Goal: Find contact information: Find contact information

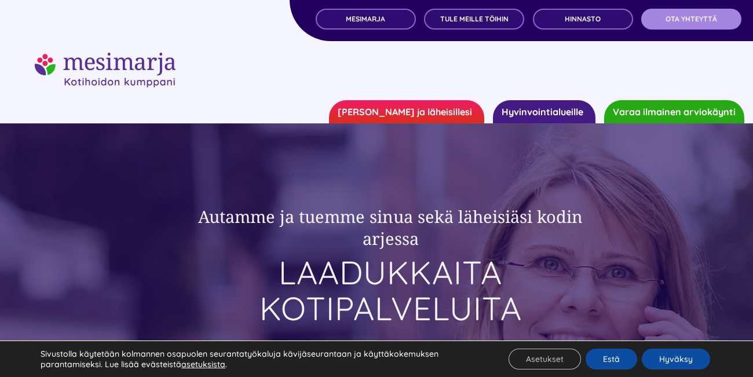
click at [712, 23] on span "OTA YHTEYTTÄ" at bounding box center [692, 19] width 52 height 8
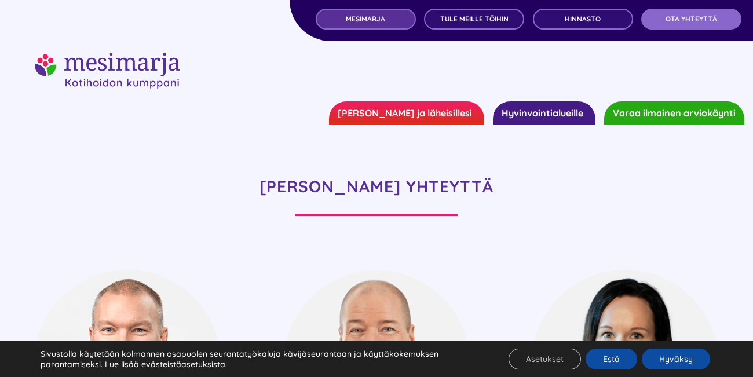
click at [387, 21] on link "MESIMARJA" at bounding box center [366, 19] width 100 height 21
click at [359, 23] on span "MESIMARJA" at bounding box center [365, 19] width 39 height 8
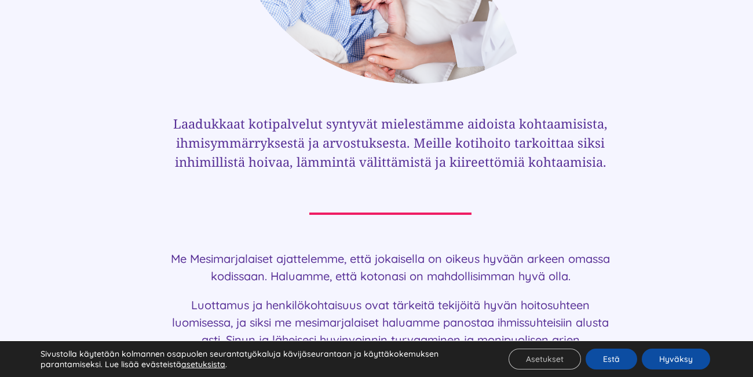
scroll to position [719, 0]
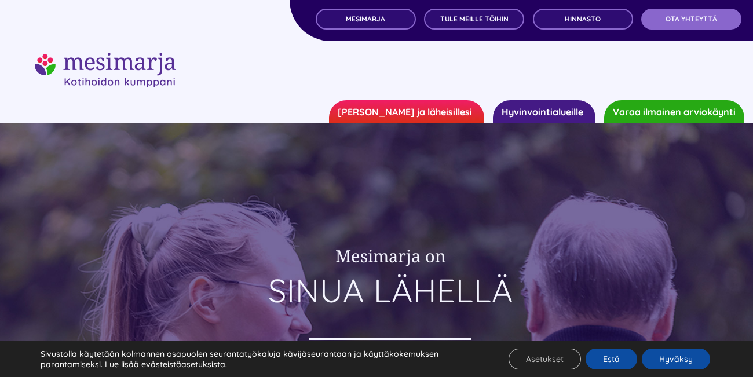
click at [571, 116] on link "Hyvinvointialueille" at bounding box center [544, 111] width 103 height 23
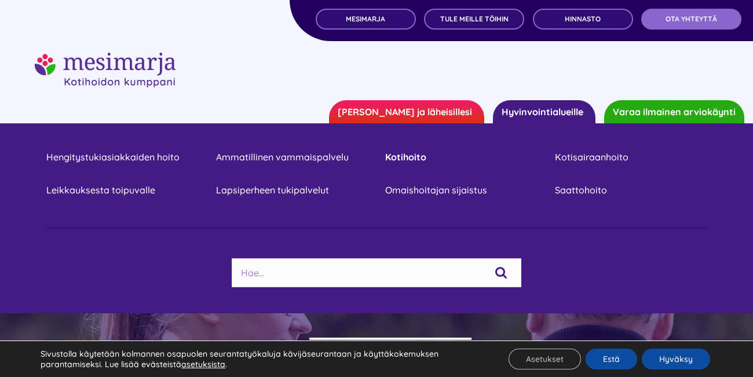
click at [407, 159] on link "Kotihoito" at bounding box center [461, 157] width 152 height 16
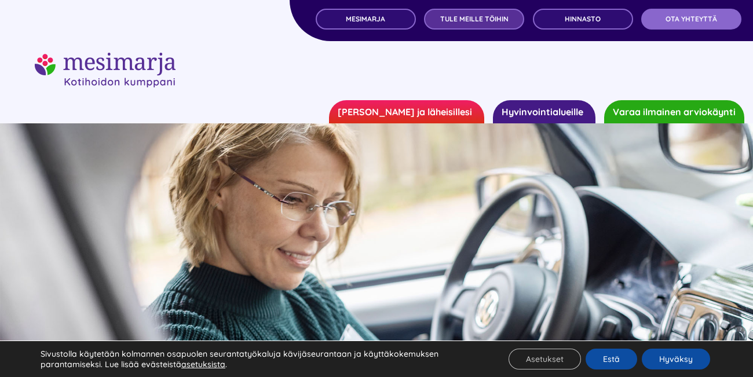
click at [501, 21] on span "TULE MEILLE TÖIHIN" at bounding box center [474, 19] width 68 height 8
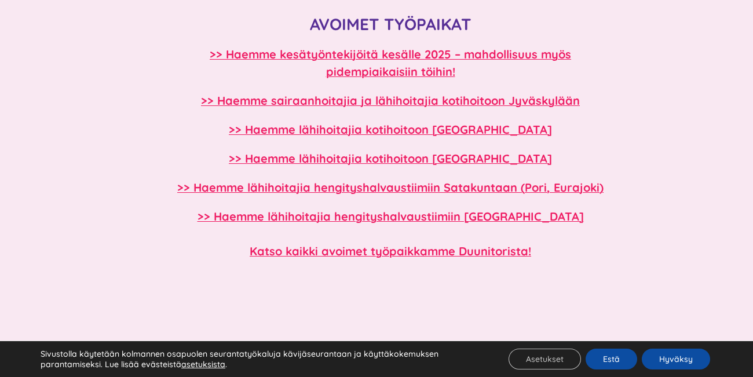
scroll to position [1039, 0]
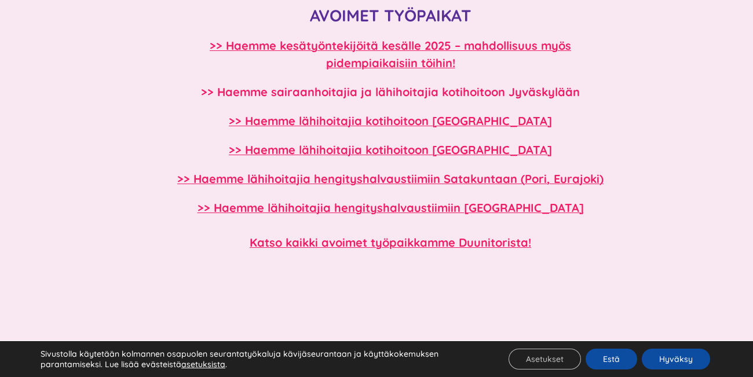
click at [554, 93] on b ">> Haemme sairaanhoitajia ja lähihoitajia kotihoitoon Jyväskylään" at bounding box center [390, 92] width 379 height 14
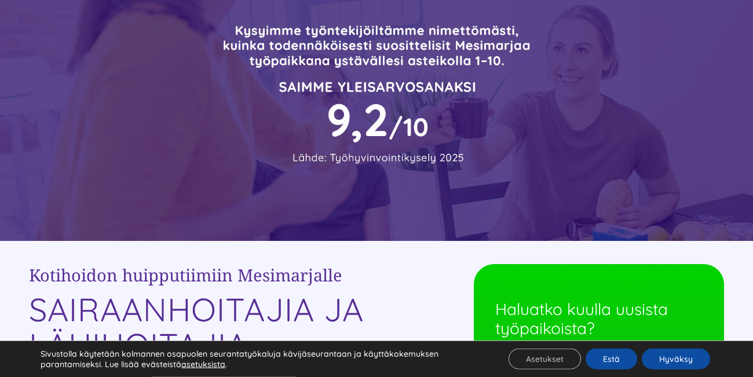
scroll to position [80, 0]
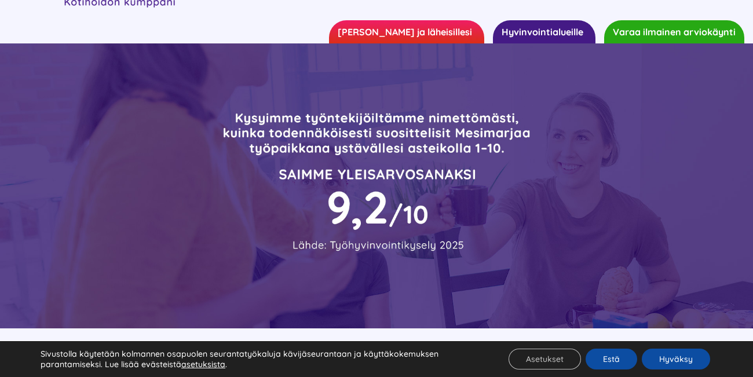
click at [545, 33] on link "Hyvinvointialueille" at bounding box center [544, 31] width 103 height 23
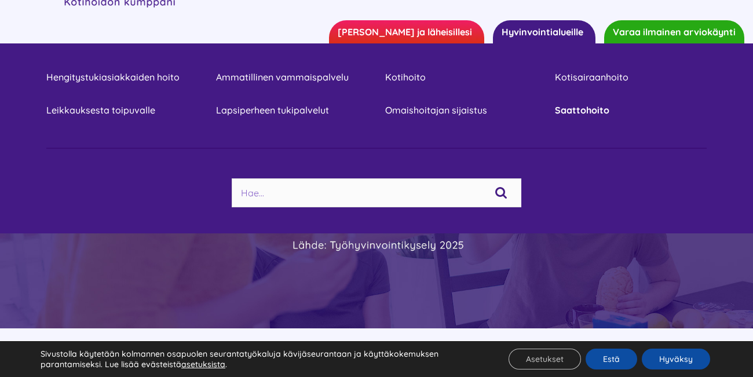
click at [584, 110] on link "Saattohoito" at bounding box center [631, 111] width 152 height 16
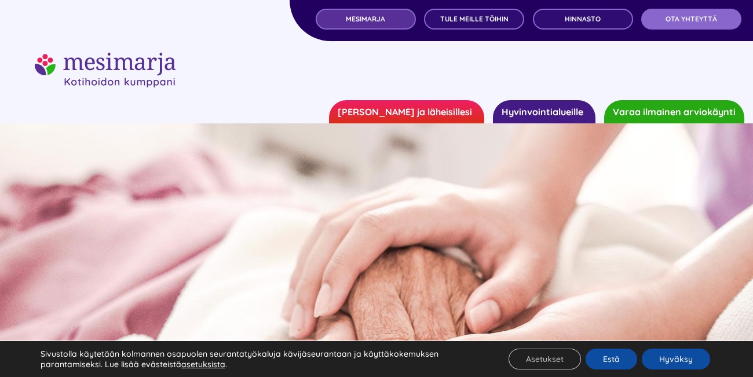
click at [358, 23] on span "MESIMARJA" at bounding box center [365, 19] width 39 height 8
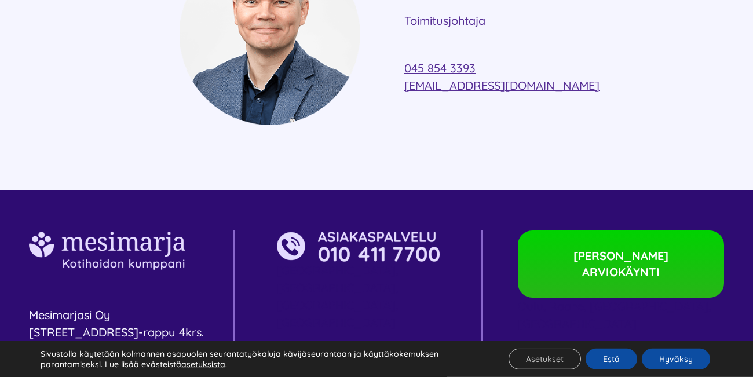
scroll to position [2958, 0]
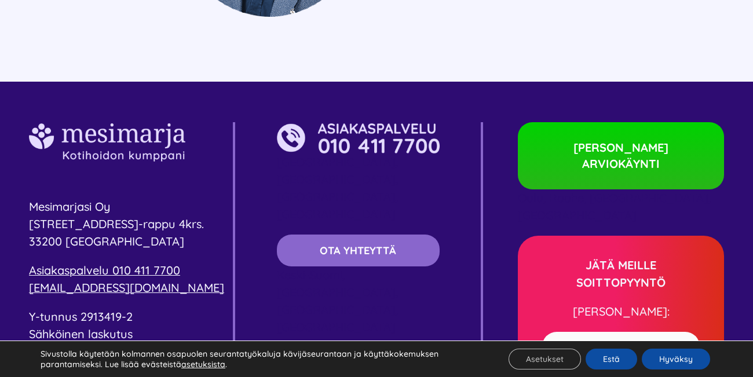
drag, startPoint x: 593, startPoint y: 16, endPoint x: 325, endPoint y: 16, distance: 267.6
drag, startPoint x: 462, startPoint y: 338, endPoint x: 713, endPoint y: 334, distance: 251.5
click at [713, 334] on div "Mesimarjasi Oy Pyhäjärvenkatu 5 B-rappu 4krs. 33200 Tampere Asiakaspalvelu 010 …" at bounding box center [376, 353] width 695 height 462
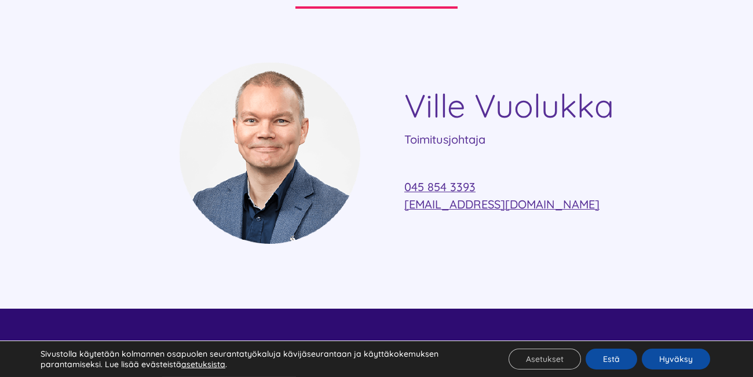
scroll to position [2717, 0]
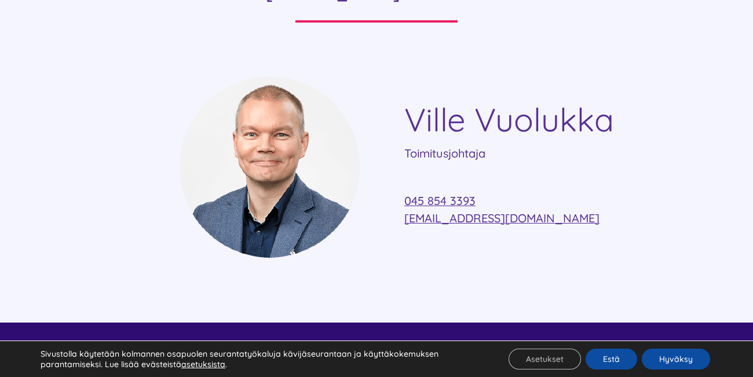
drag, startPoint x: 651, startPoint y: 288, endPoint x: 614, endPoint y: 278, distance: 37.8
click at [705, 282] on div "Ville Vuolukka Toimitusjohtaja 045 854 3393 ville.vuolukka@mesimarjasi.fi" at bounding box center [376, 198] width 753 height 247
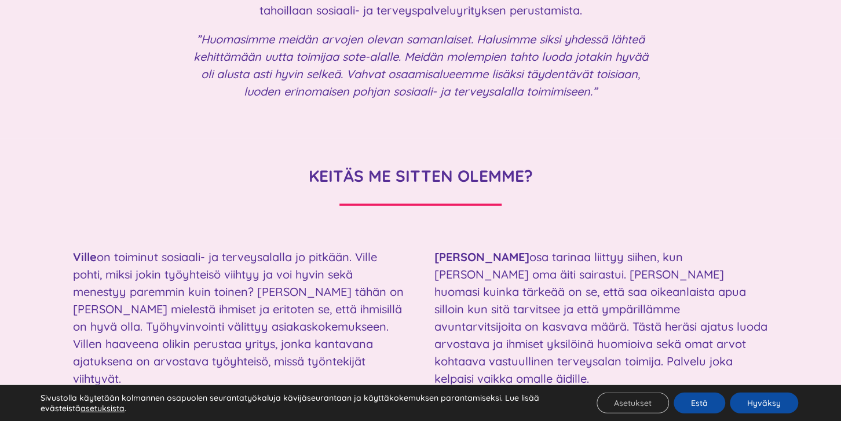
scroll to position [1266, 0]
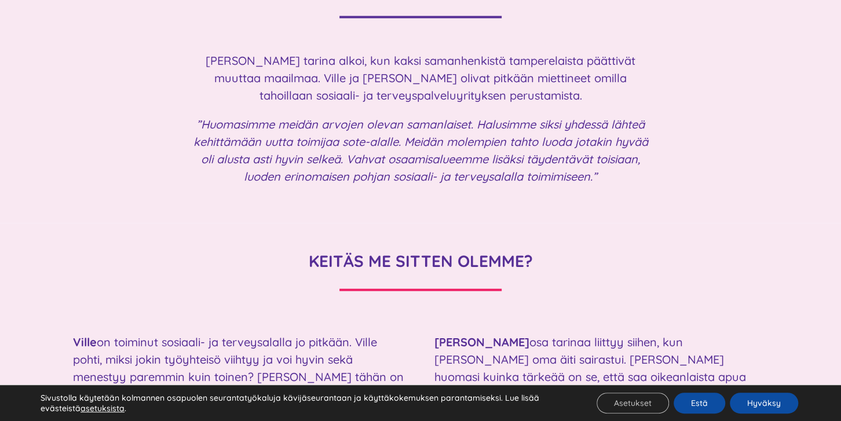
click at [445, 149] on p "”Huomasimme meidän arvojen olevan samanlaiset. Halusimme siksi yhdessä lähteä k…" at bounding box center [420, 151] width 463 height 70
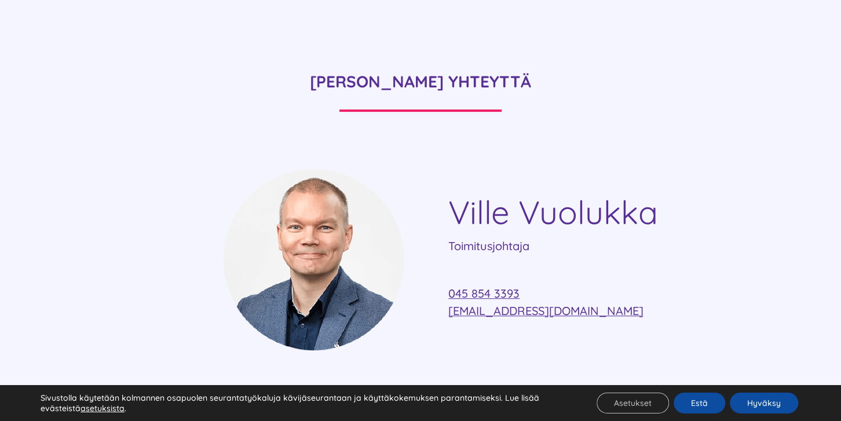
scroll to position [2815, 0]
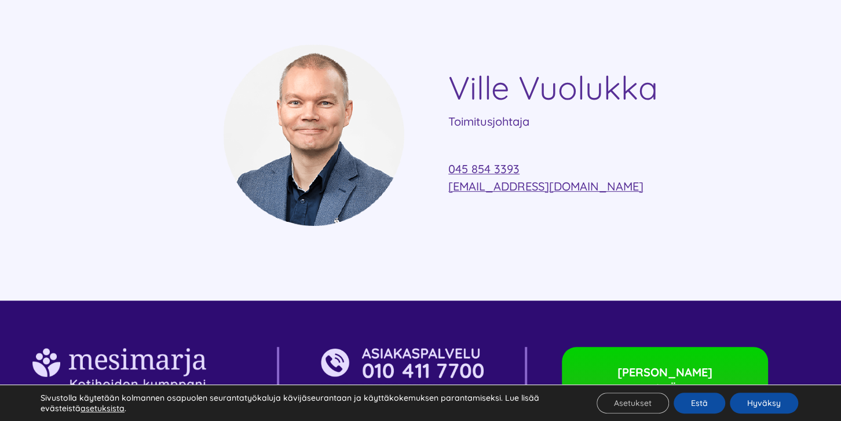
click at [678, 196] on div "Ville Vuolukka Toimitusjohtaja 045 854 3393 ville.vuolukka@mesimarjasi.fi" at bounding box center [420, 171] width 841 height 257
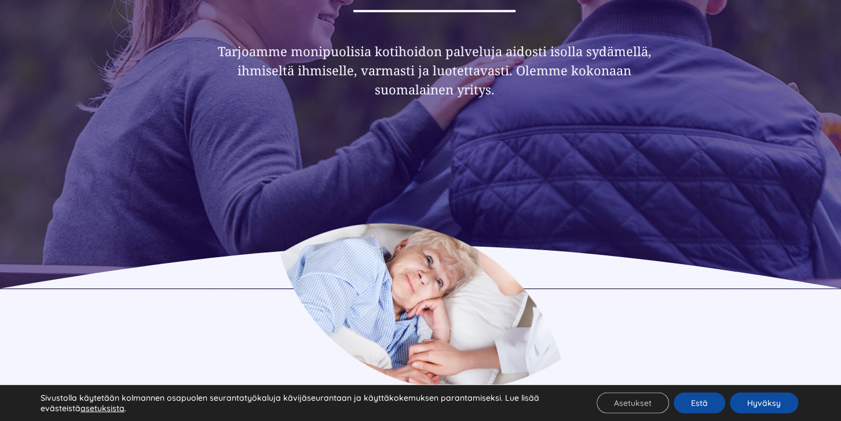
scroll to position [207, 0]
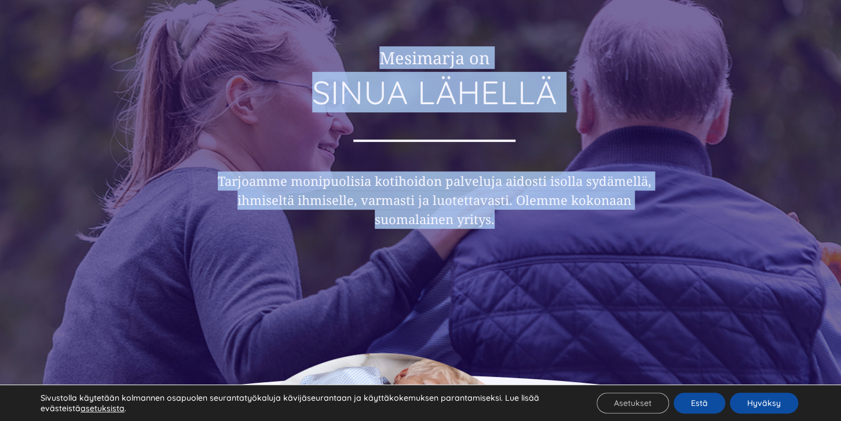
drag, startPoint x: 597, startPoint y: 373, endPoint x: 752, endPoint y: 192, distance: 238.3
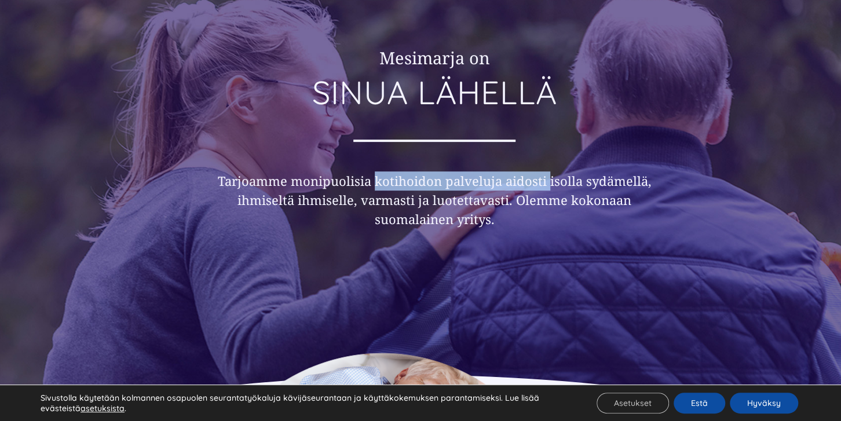
drag, startPoint x: 547, startPoint y: 185, endPoint x: 378, endPoint y: 184, distance: 169.2
click at [378, 184] on h3 "Tarjoamme monipuolisia kotihoidon palveluja aidosti isolla sydämellä, ihmiseltä…" at bounding box center [434, 199] width 445 height 57
click at [750, 190] on div "Mesimarja on SINUA LÄHELLÄ Tarjoamme monipuolisia kotihoidon palveluja aidosti …" at bounding box center [420, 167] width 695 height 368
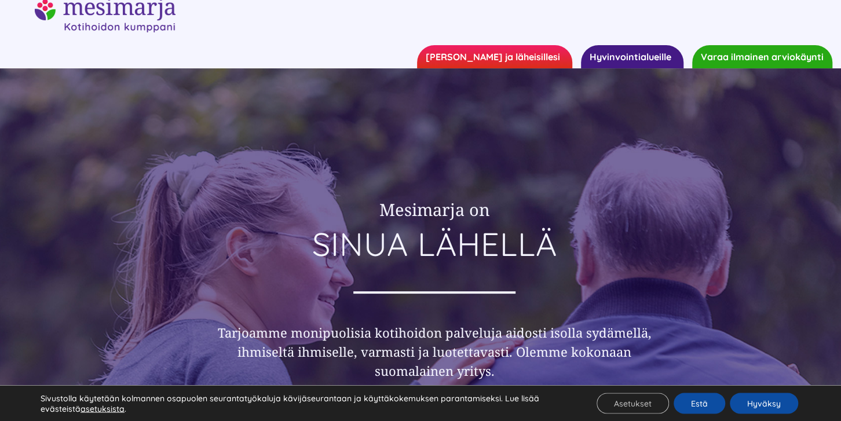
scroll to position [0, 0]
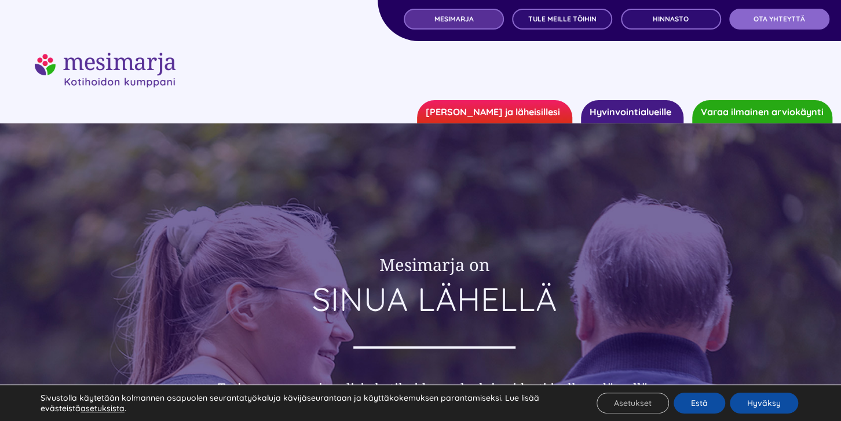
click at [461, 24] on link "MESIMARJA" at bounding box center [454, 19] width 100 height 21
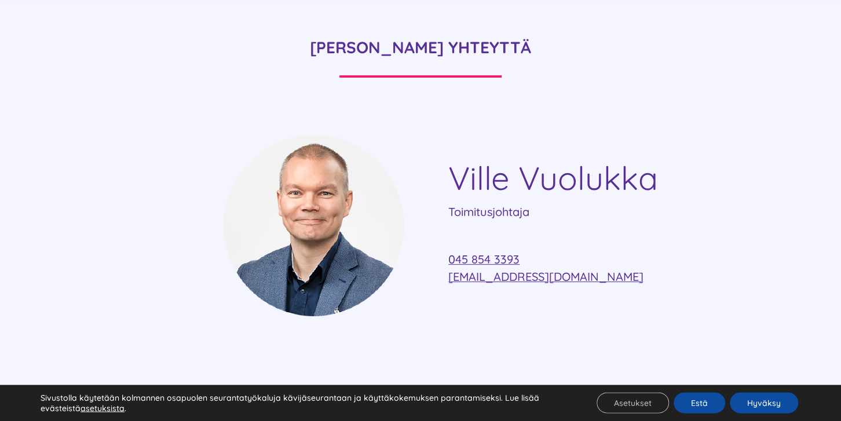
scroll to position [2584, 0]
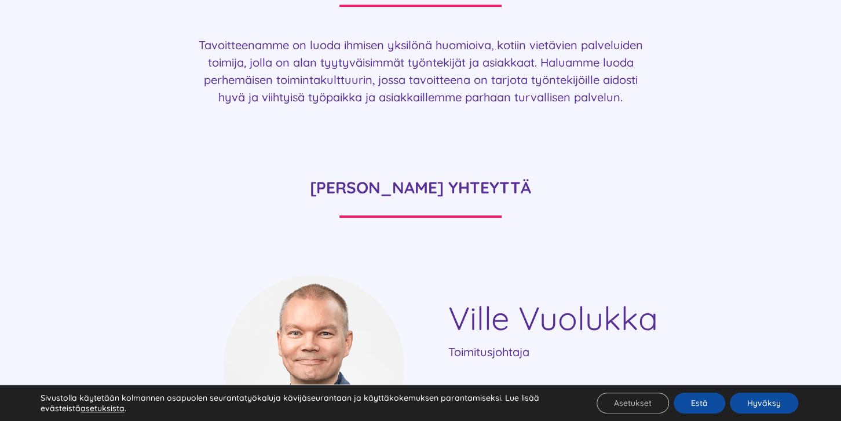
click at [439, 215] on div at bounding box center [420, 216] width 162 height 2
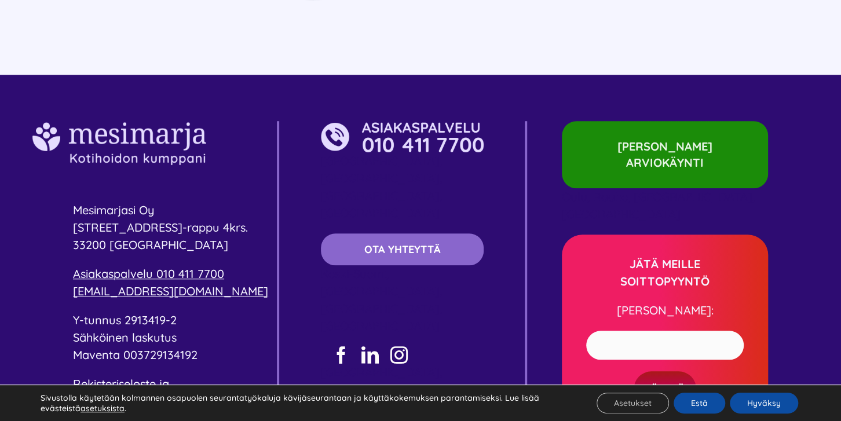
scroll to position [2633, 0]
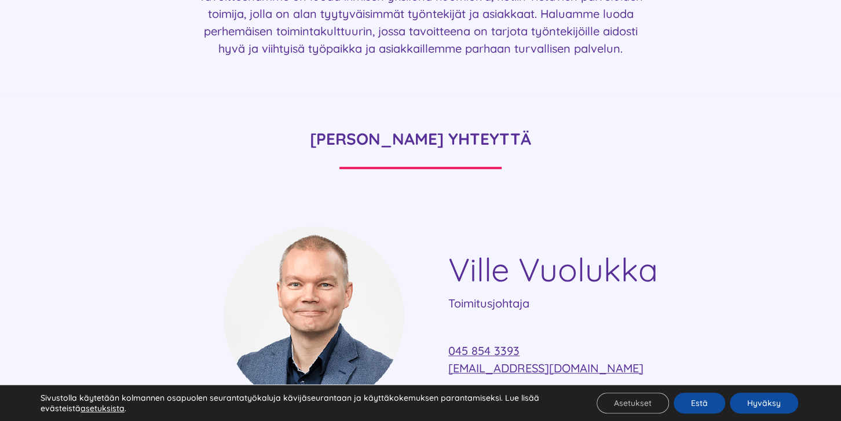
drag, startPoint x: 451, startPoint y: 133, endPoint x: 771, endPoint y: 126, distance: 319.8
drag, startPoint x: 734, startPoint y: 124, endPoint x: 712, endPoint y: 129, distance: 22.5
click at [734, 124] on div "[PERSON_NAME] YHTEYTTÄ" at bounding box center [420, 160] width 695 height 76
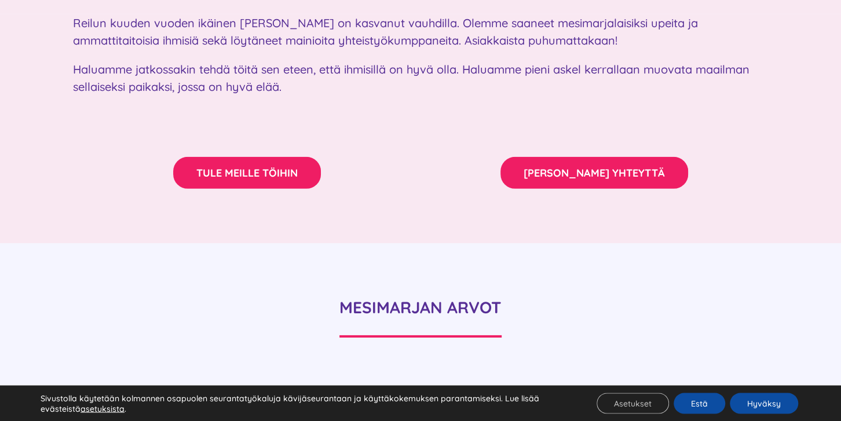
scroll to position [1932, 0]
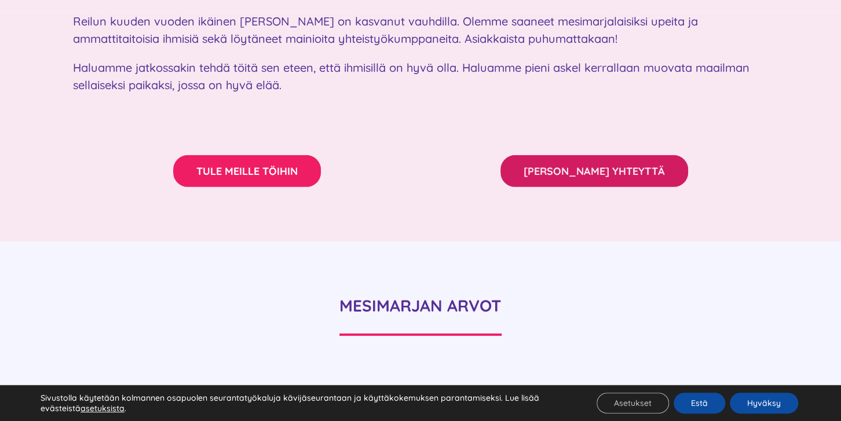
click at [655, 155] on link "[PERSON_NAME] YHTEYTTÄ" at bounding box center [595, 171] width 188 height 32
